Goal: Task Accomplishment & Management: Use online tool/utility

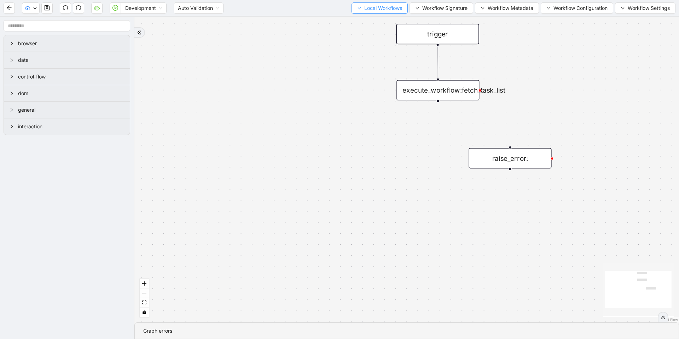
click at [360, 8] on button "Local Workflows" at bounding box center [379, 7] width 56 height 11
click at [362, 15] on ul "Select Create Remove" at bounding box center [376, 33] width 57 height 37
click at [363, 18] on span "Select" at bounding box center [376, 22] width 46 height 8
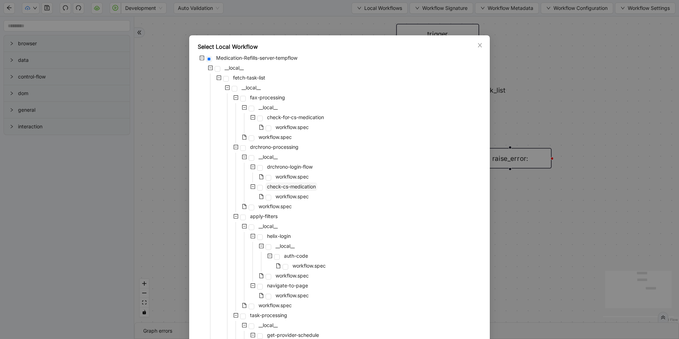
scroll to position [528, 0]
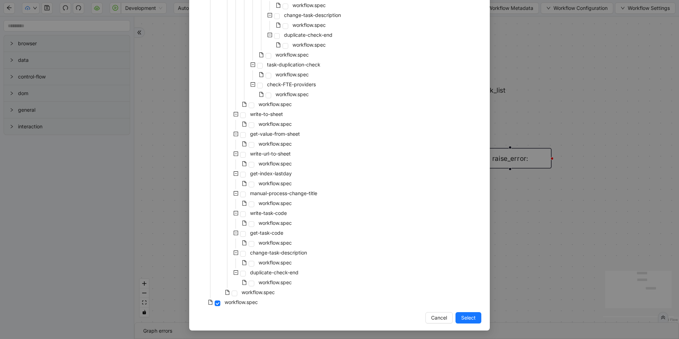
click at [248, 287] on div "workflow.spec" at bounding box center [245, 283] width 95 height 10
click at [252, 293] on span "workflow.spec" at bounding box center [257, 292] width 33 height 6
click at [465, 317] on span "Select" at bounding box center [468, 318] width 14 height 8
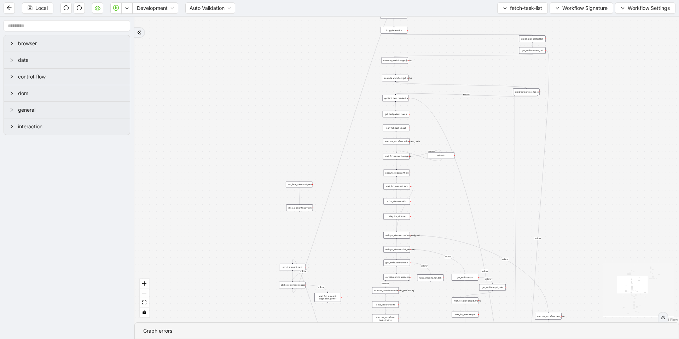
drag, startPoint x: 348, startPoint y: 121, endPoint x: 252, endPoint y: 120, distance: 95.5
click at [252, 120] on div "Strlen>0 fallback Task already processed fallback stop workflow fallback contro…" at bounding box center [406, 170] width 544 height 306
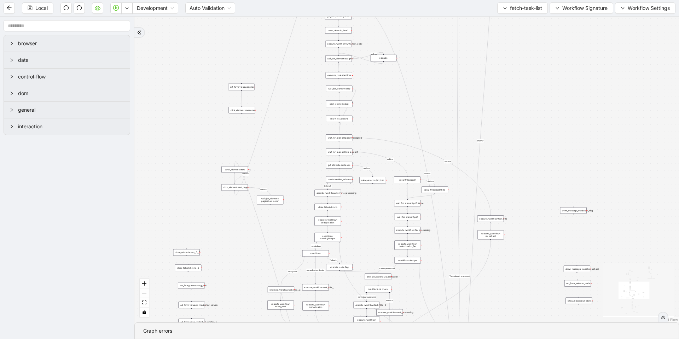
drag, startPoint x: 318, startPoint y: 250, endPoint x: 305, endPoint y: 150, distance: 100.2
click at [305, 150] on div "Strlen>0 fallback Task already processed fallback stop workflow fallback contro…" at bounding box center [406, 170] width 544 height 306
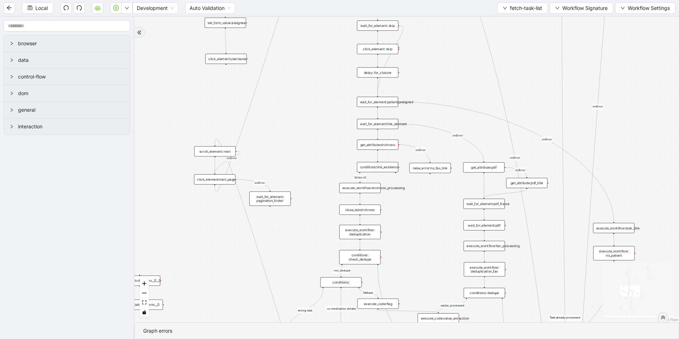
click at [266, 199] on div "wait_for_element: pagination_footer" at bounding box center [269, 199] width 41 height 14
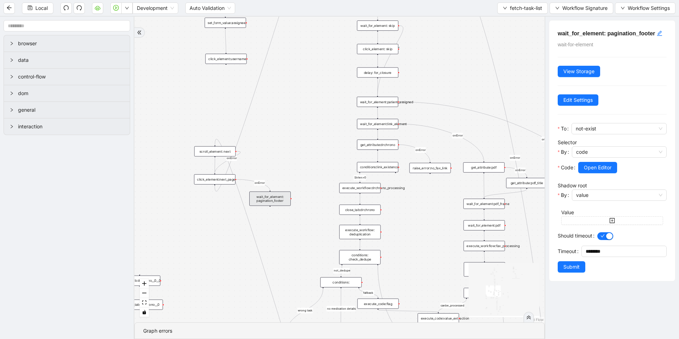
click at [277, 173] on div "Strlen>0 fallback Task already processed fallback stop workflow fallback contro…" at bounding box center [339, 170] width 410 height 306
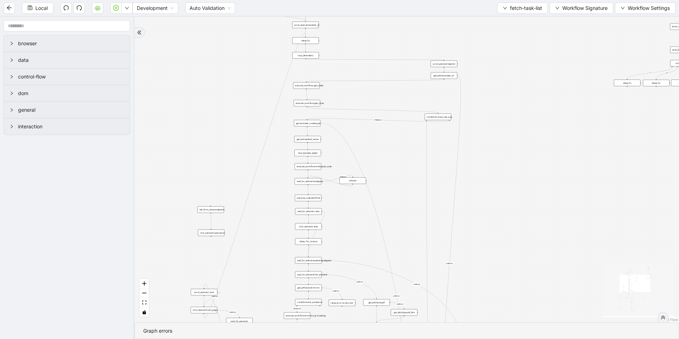
drag, startPoint x: 292, startPoint y: 142, endPoint x: 258, endPoint y: 278, distance: 140.2
click at [258, 278] on div "Strlen>0 fallback Task already processed fallback stop workflow fallback contro…" at bounding box center [406, 170] width 544 height 306
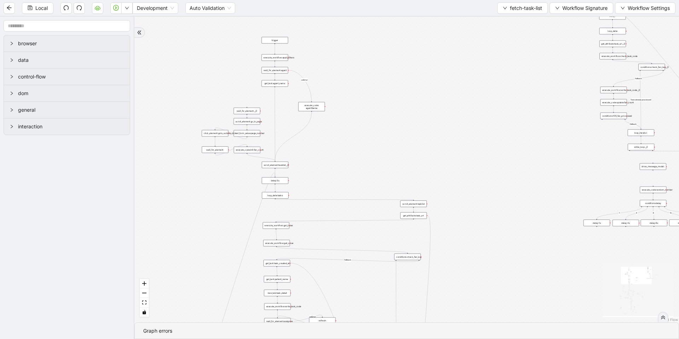
drag, startPoint x: 347, startPoint y: 47, endPoint x: 316, endPoint y: 204, distance: 159.7
click at [316, 204] on div "Strlen>0 fallback Task already processed fallback stop workflow fallback contro…" at bounding box center [406, 170] width 544 height 306
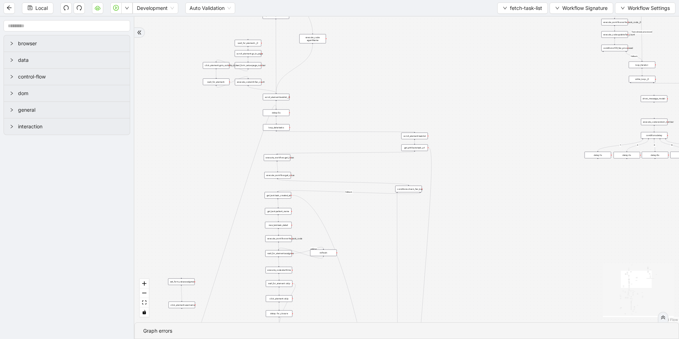
drag, startPoint x: 309, startPoint y: 163, endPoint x: 314, endPoint y: 65, distance: 97.7
click at [314, 65] on div "Strlen>0 fallback Task already processed fallback stop workflow fallback contro…" at bounding box center [406, 170] width 544 height 306
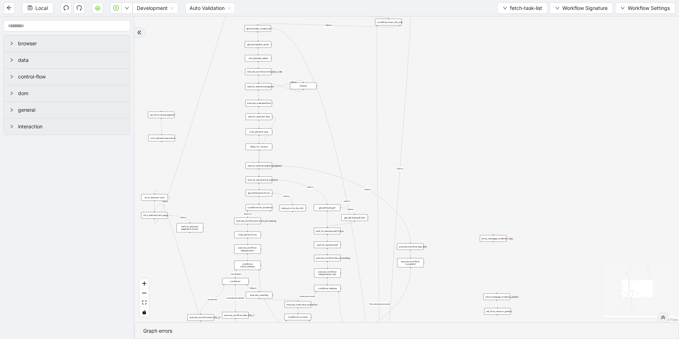
drag, startPoint x: 313, startPoint y: 302, endPoint x: 290, endPoint y: 145, distance: 158.7
click at [290, 145] on div "Strlen>0 fallback Task already processed fallback stop workflow fallback contro…" at bounding box center [406, 170] width 544 height 306
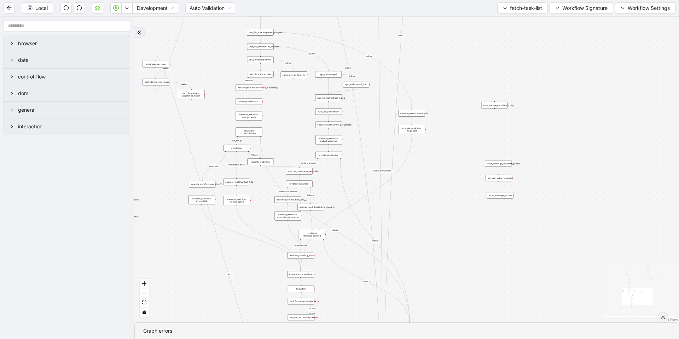
drag, startPoint x: 285, startPoint y: 249, endPoint x: 287, endPoint y: 116, distance: 133.3
click at [287, 116] on div "Strlen>0 fallback Task already processed fallback stop workflow fallback contro…" at bounding box center [406, 170] width 544 height 306
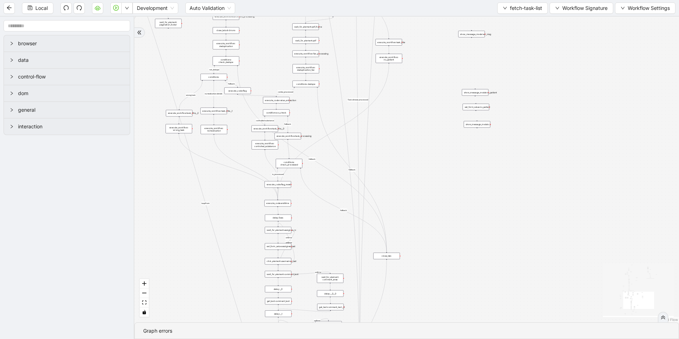
drag, startPoint x: 427, startPoint y: 260, endPoint x: 407, endPoint y: 196, distance: 66.4
click at [407, 196] on div "Strlen>0 fallback Task already processed fallback stop workflow fallback contro…" at bounding box center [406, 170] width 544 height 306
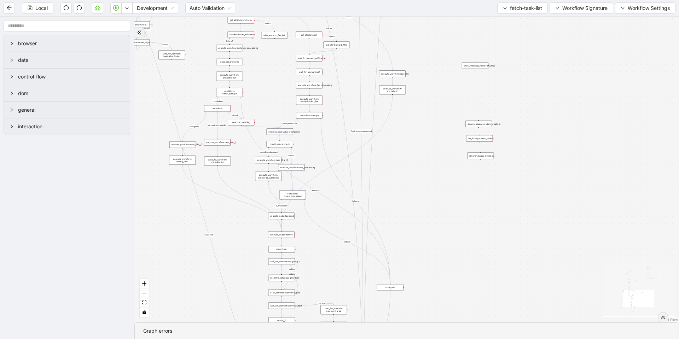
drag, startPoint x: 267, startPoint y: 43, endPoint x: 273, endPoint y: 308, distance: 264.9
click at [273, 308] on div "Strlen>0 fallback Task already processed fallback stop workflow fallback contro…" at bounding box center [406, 170] width 544 height 306
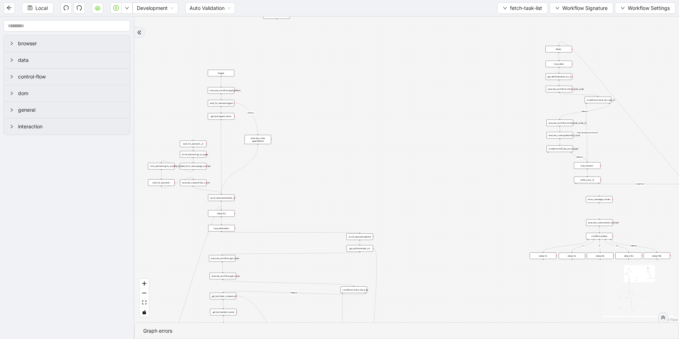
drag, startPoint x: 309, startPoint y: 107, endPoint x: 287, endPoint y: 306, distance: 200.6
click at [287, 306] on div "Strlen>0 fallback Task already processed fallback stop workflow fallback contro…" at bounding box center [406, 170] width 544 height 306
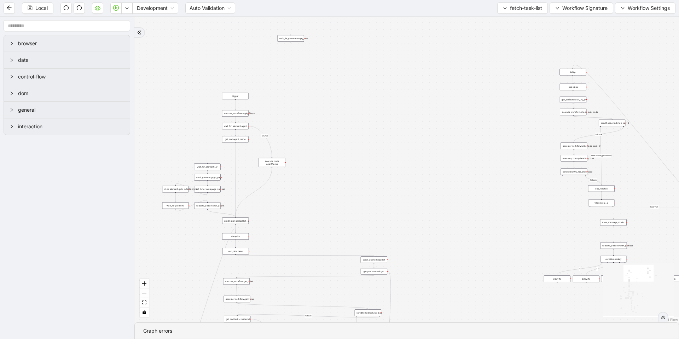
drag, startPoint x: 282, startPoint y: 108, endPoint x: 296, endPoint y: 131, distance: 27.0
click at [296, 131] on div "Strlen>0 fallback Task already processed fallback stop workflow fallback contro…" at bounding box center [406, 170] width 544 height 306
click at [523, 8] on span "fetch-task-list" at bounding box center [526, 8] width 32 height 8
click at [515, 23] on span "Select" at bounding box center [521, 22] width 40 height 8
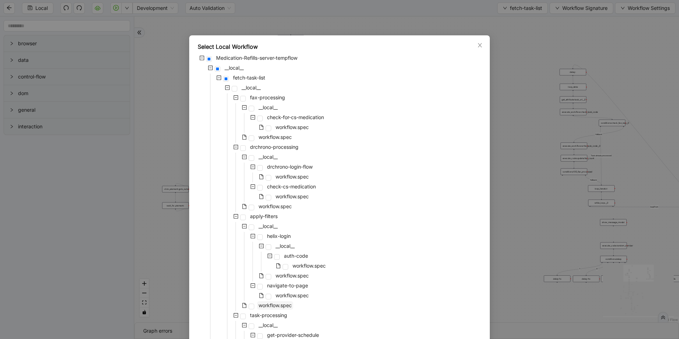
click at [268, 303] on span "workflow.spec" at bounding box center [274, 305] width 33 height 6
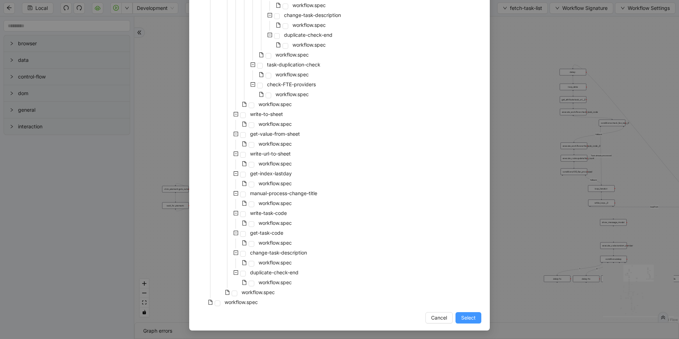
click at [464, 312] on button "Select" at bounding box center [468, 317] width 26 height 11
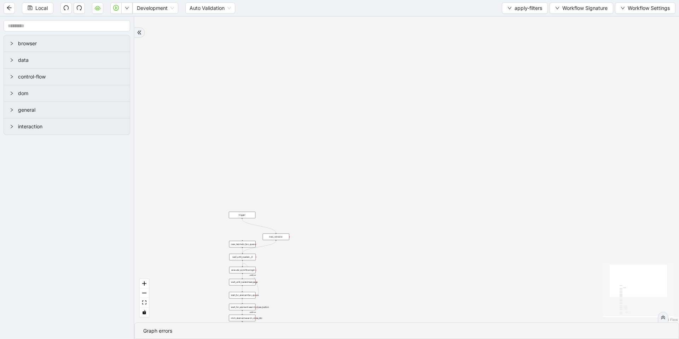
drag, startPoint x: 399, startPoint y: 268, endPoint x: 406, endPoint y: 197, distance: 71.4
click at [406, 197] on div "onError onError trigger set_form_value:rx_support click_element:rx_support wait…" at bounding box center [406, 170] width 544 height 306
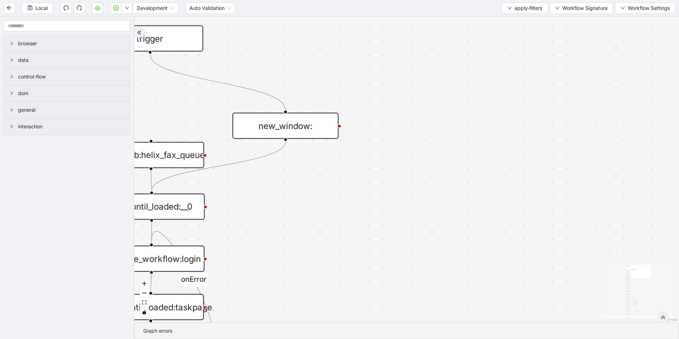
click at [294, 113] on div "new_window:" at bounding box center [285, 126] width 106 height 26
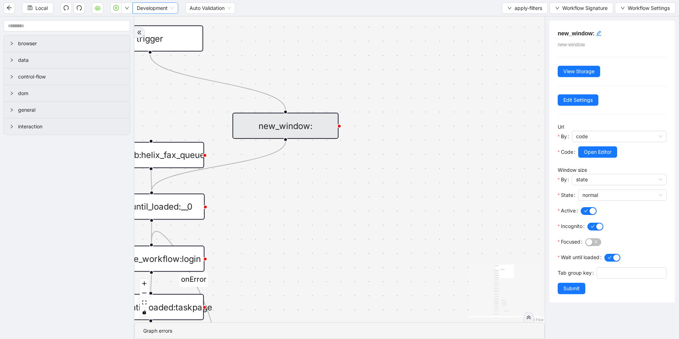
click at [152, 12] on span "Development" at bounding box center [155, 8] width 37 height 11
click at [148, 34] on div "Production" at bounding box center [156, 34] width 34 height 8
drag, startPoint x: 130, startPoint y: 15, endPoint x: 129, endPoint y: 9, distance: 6.5
click at [129, 9] on div "Local Production Auto Validation apply-filters Workflow Signature Workflow Sett…" at bounding box center [339, 8] width 679 height 16
click at [129, 9] on icon "down" at bounding box center [127, 8] width 4 height 4
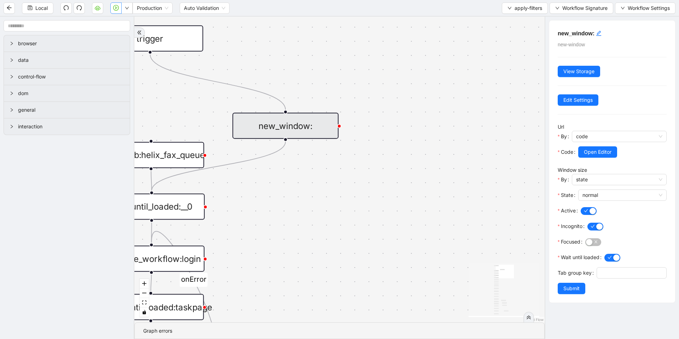
click at [114, 5] on icon "play-circle" at bounding box center [116, 8] width 6 height 6
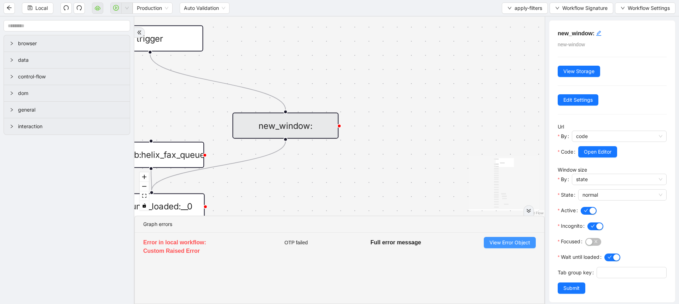
click at [510, 246] on span "View Error Object" at bounding box center [509, 243] width 41 height 8
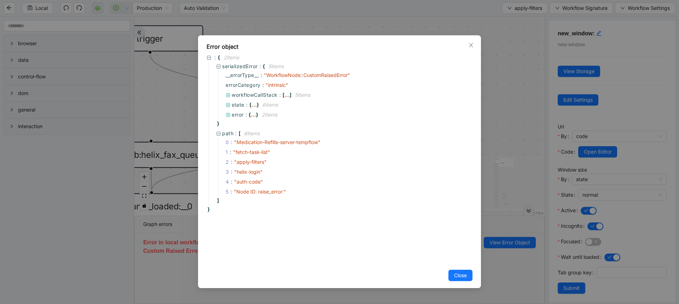
click at [516, 199] on div "Error object : { 2 item s serializedError : { 5 item s __errorType__ : " Workfl…" at bounding box center [339, 152] width 679 height 304
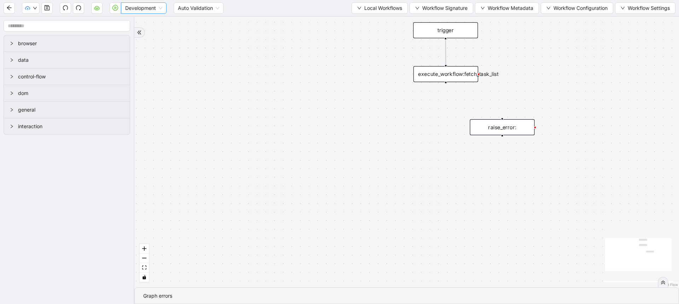
click at [131, 11] on span "Development" at bounding box center [143, 8] width 37 height 11
click at [132, 33] on div "Production" at bounding box center [144, 34] width 34 height 8
click at [116, 12] on button "button" at bounding box center [115, 7] width 11 height 11
click at [99, 10] on icon "cloud-server" at bounding box center [97, 8] width 6 height 6
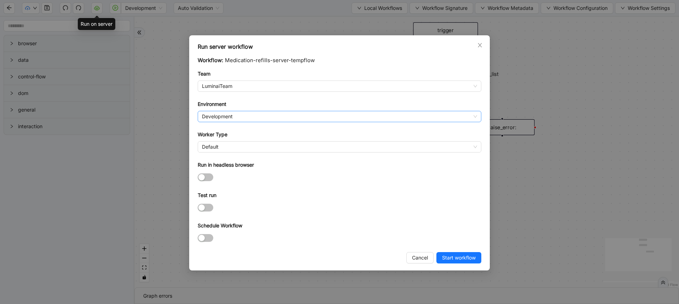
click at [214, 118] on span "Development" at bounding box center [339, 116] width 275 height 11
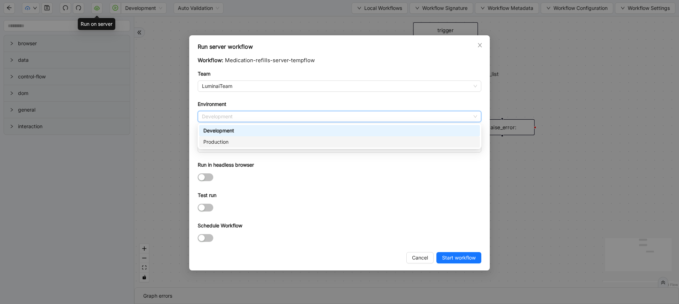
click at [221, 139] on div "Production" at bounding box center [339, 142] width 272 height 8
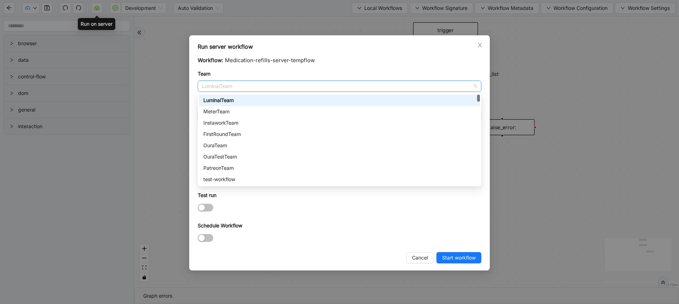
click at [223, 83] on span "LuminaiTeam" at bounding box center [339, 86] width 275 height 11
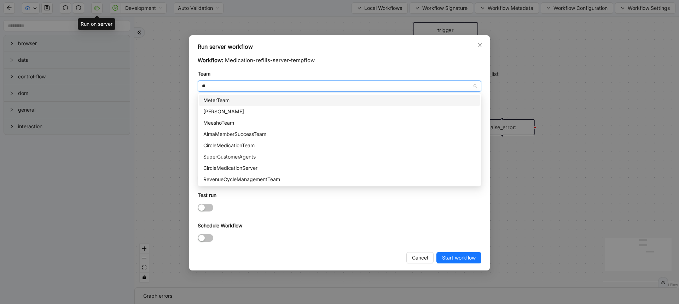
type input "***"
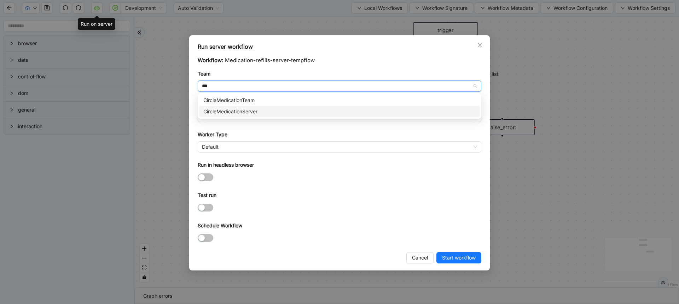
click at [245, 109] on div "CircleMedicationServer" at bounding box center [339, 112] width 272 height 8
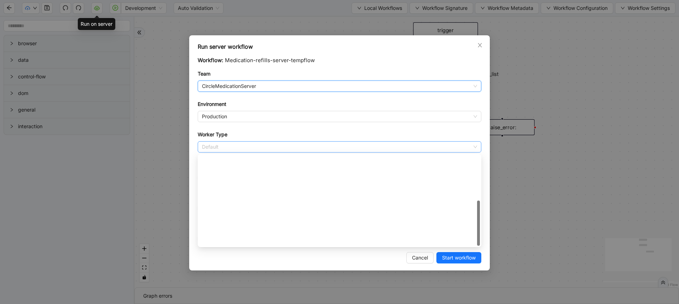
click at [229, 147] on span "Default" at bounding box center [339, 147] width 275 height 11
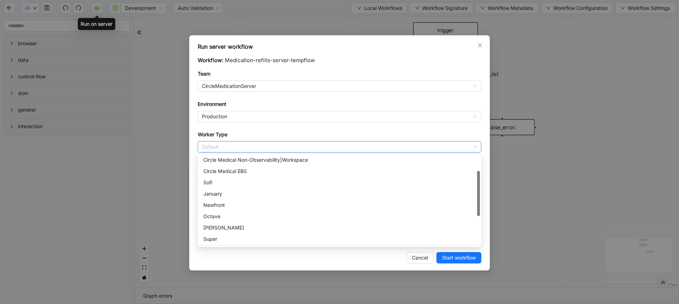
scroll to position [36, 0]
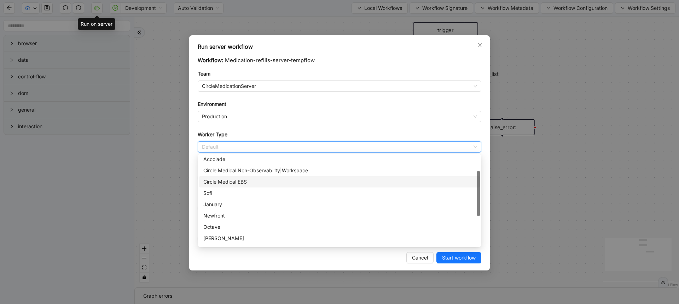
click at [230, 185] on div "Circle Medical EBS" at bounding box center [339, 182] width 272 height 8
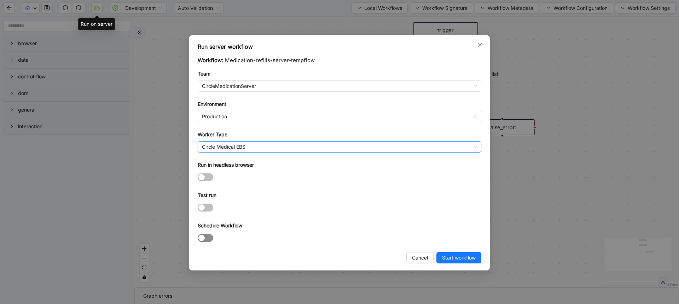
click at [204, 235] on div "button" at bounding box center [201, 238] width 6 height 6
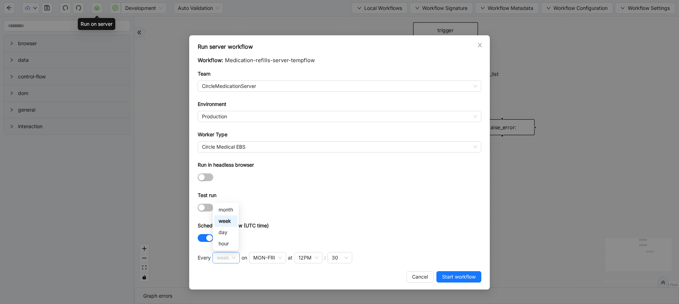
click at [231, 257] on span "week" at bounding box center [226, 258] width 19 height 11
click at [227, 247] on div "hour" at bounding box center [225, 244] width 14 height 8
click at [450, 281] on button "Start workflow" at bounding box center [458, 277] width 45 height 11
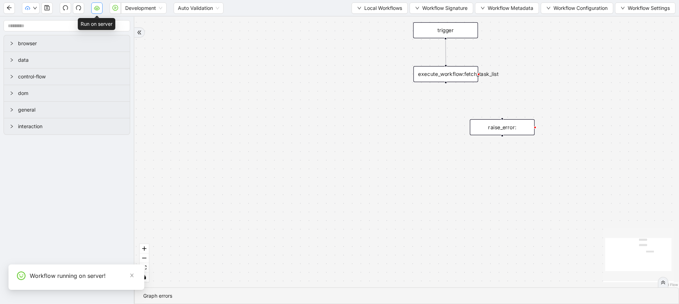
click at [94, 13] on button "button" at bounding box center [96, 7] width 11 height 11
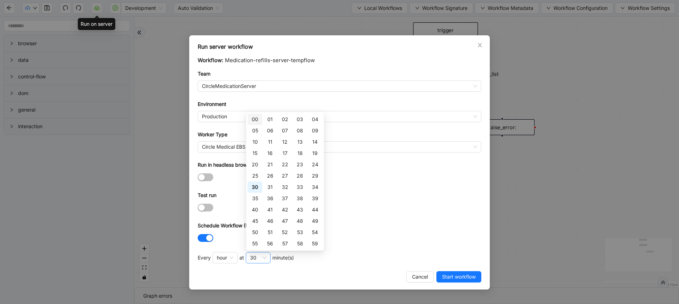
click at [249, 261] on div "30" at bounding box center [258, 257] width 25 height 11
click at [259, 116] on div "00" at bounding box center [254, 119] width 15 height 11
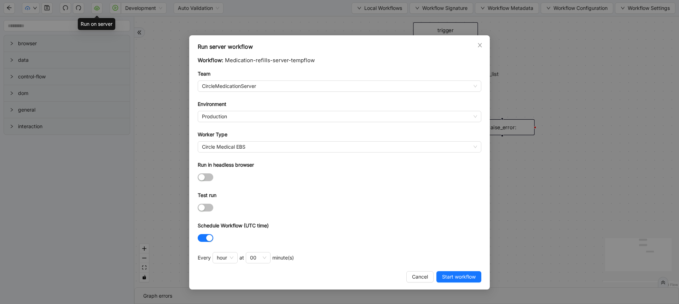
click at [408, 176] on div at bounding box center [340, 177] width 284 height 8
click at [456, 276] on span "Start workflow" at bounding box center [459, 277] width 34 height 8
